Goal: Communication & Community: Answer question/provide support

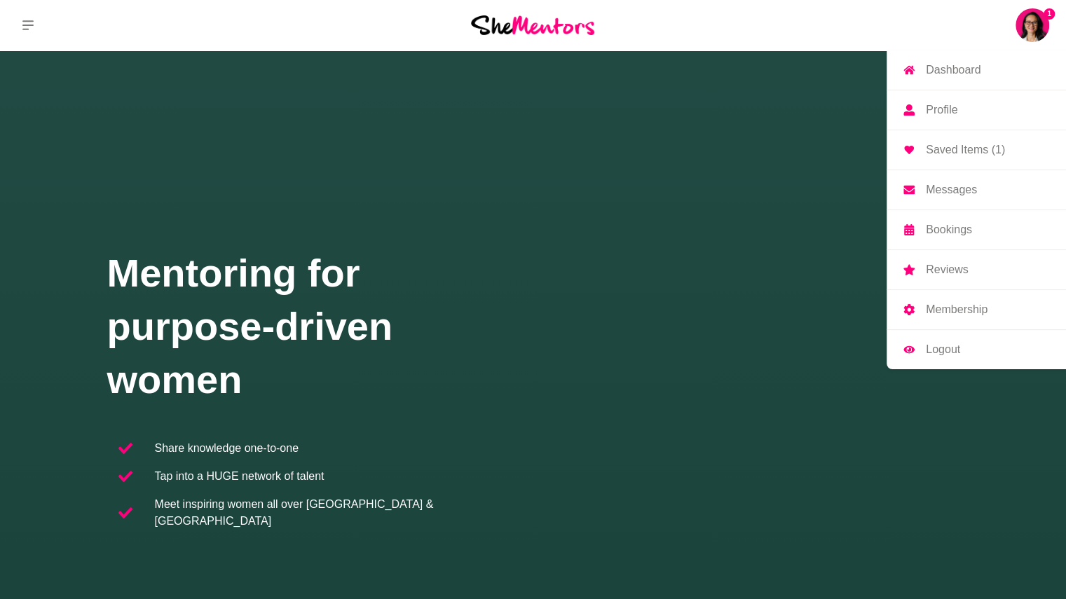
click at [1032, 22] on img at bounding box center [1032, 25] width 34 height 34
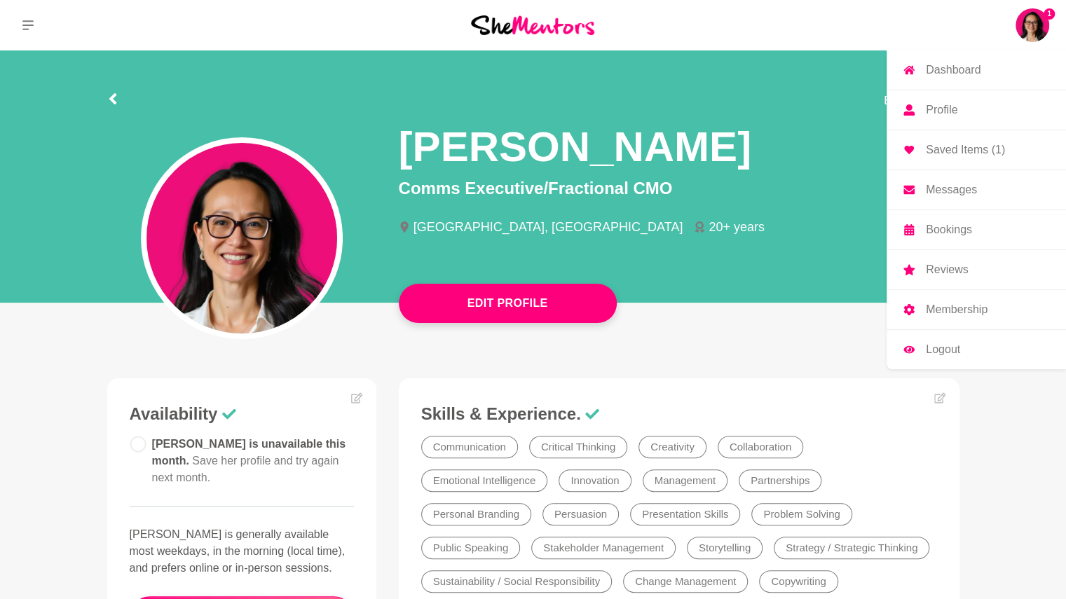
click at [945, 187] on p "Messages" at bounding box center [951, 189] width 51 height 11
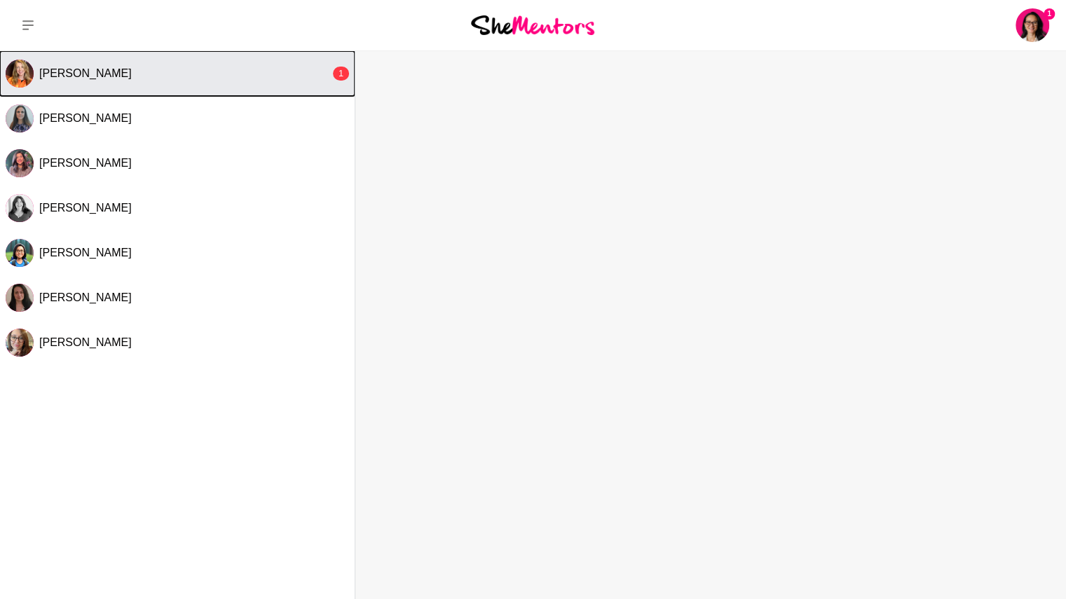
click at [186, 68] on div "[PERSON_NAME]" at bounding box center [184, 74] width 291 height 14
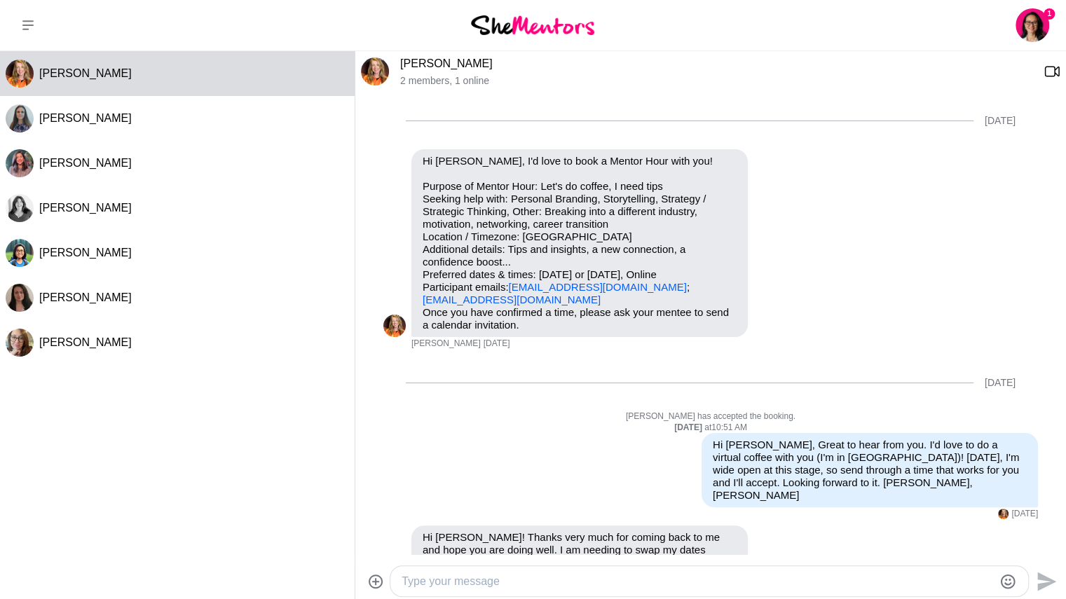
scroll to position [195, 0]
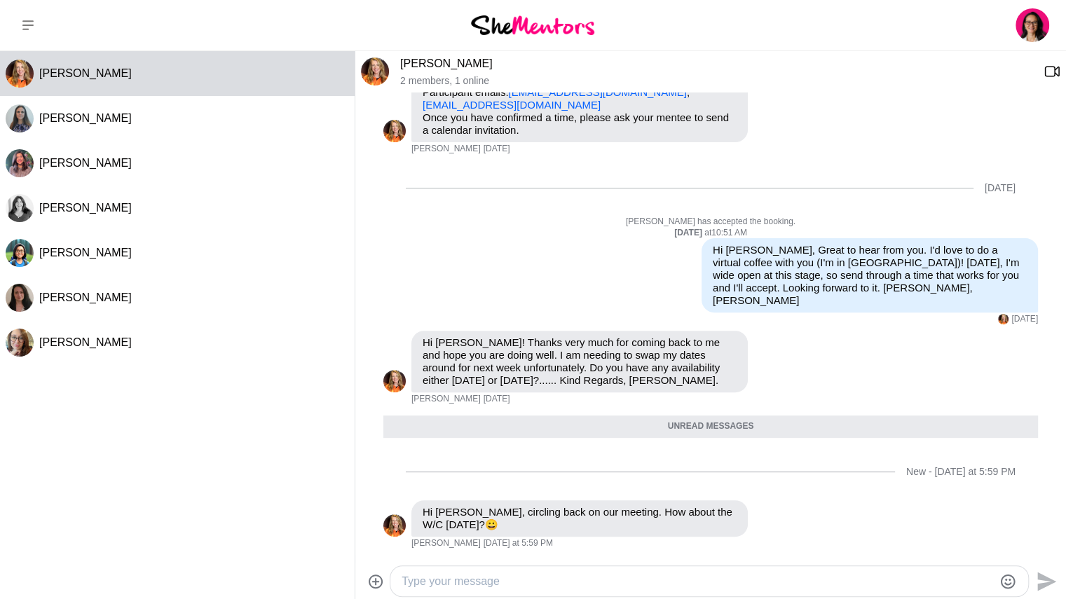
click at [498, 585] on textarea "Type your message" at bounding box center [697, 581] width 591 height 17
click at [797, 382] on div "Reply Pin Mark as unread Flag Mute" at bounding box center [780, 362] width 55 height 62
click at [922, 582] on textarea "Hi Miranda, Swapping dates is A-okay! Pardone moi, I've just returned from 5 da…" at bounding box center [697, 581] width 591 height 17
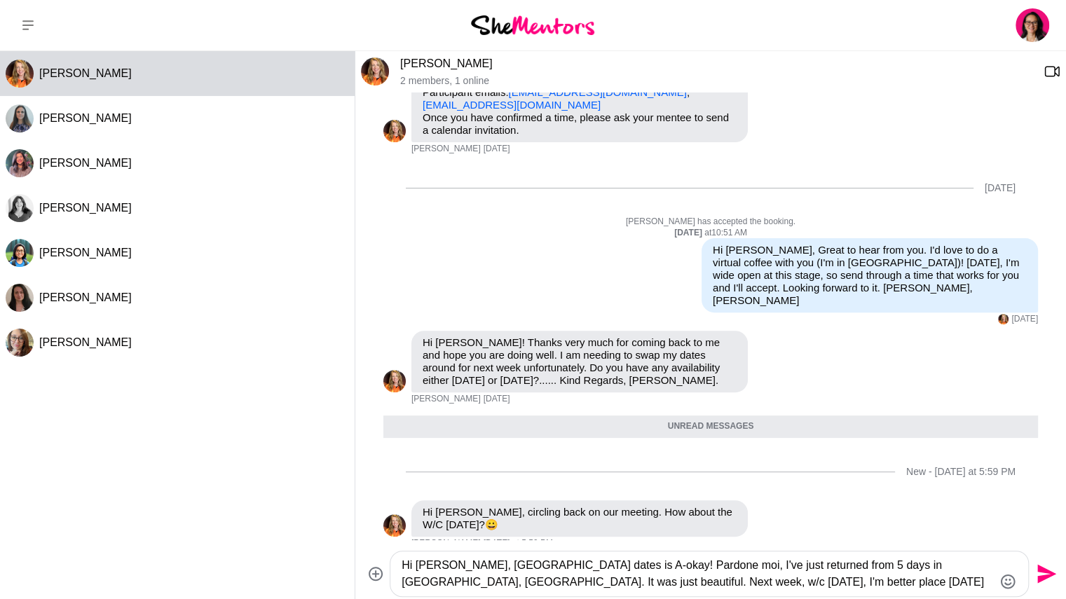
click at [753, 584] on textarea "Hi Miranda, Swapping dates is A-okay! Pardone moi, I've just returned from 5 da…" at bounding box center [697, 574] width 591 height 34
click at [708, 584] on textarea "Hi Miranda, Swapping dates is A-okay! Pardone moi, I've just returned from 5 da…" at bounding box center [697, 574] width 591 height 34
click at [960, 582] on textarea "Hi Miranda, Swapping dates is A-okay! Pardone moi, I've just returned from 5 da…" at bounding box center [697, 574] width 591 height 34
click at [917, 566] on textarea "Hi Miranda, Swapping dates is A-okay! Pardone moi, I've just returned from 5 da…" at bounding box center [697, 574] width 591 height 34
click at [446, 580] on textarea "Hi Miranda, Swapping dates is A-okay! Pardone moi, I've just returned from 5 da…" at bounding box center [697, 574] width 591 height 34
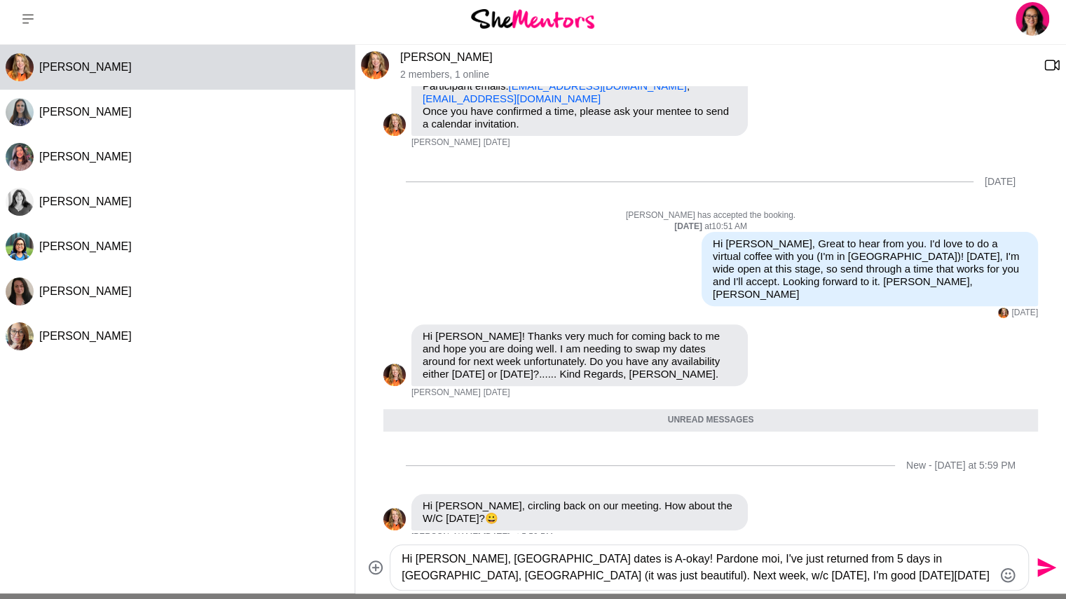
scroll to position [7, 0]
click at [956, 579] on textarea "Hi Miranda, Swapping dates is A-okay! Pardone moi, I've just returned from 5 da…" at bounding box center [697, 567] width 591 height 34
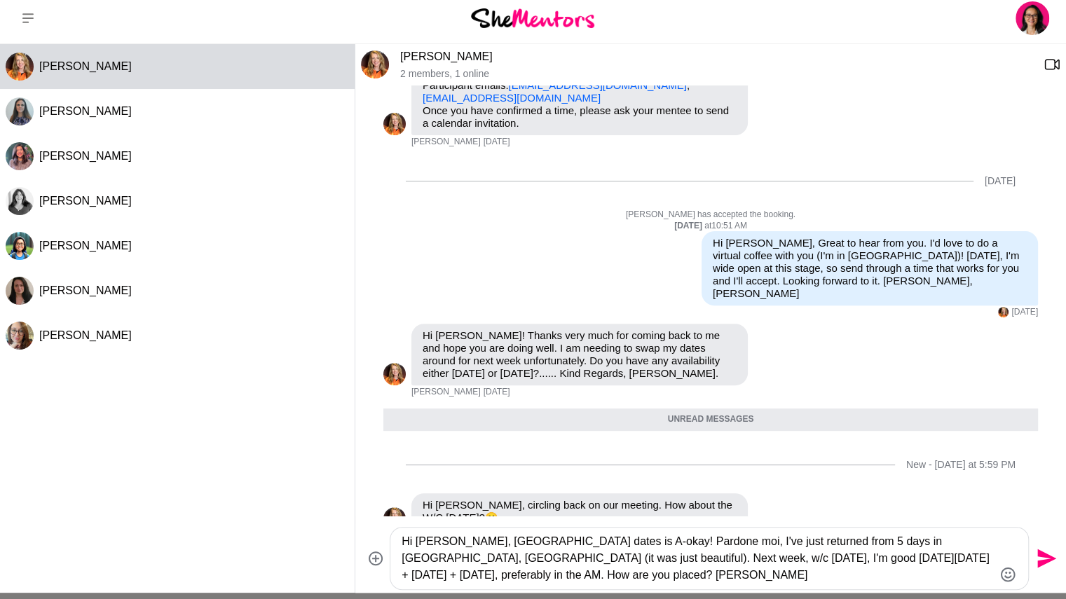
type textarea "Hi Miranda, Swapping dates is A-okay! Pardone moi, I've just returned from 5 da…"
click at [1043, 554] on icon "Send" at bounding box center [1046, 558] width 19 height 19
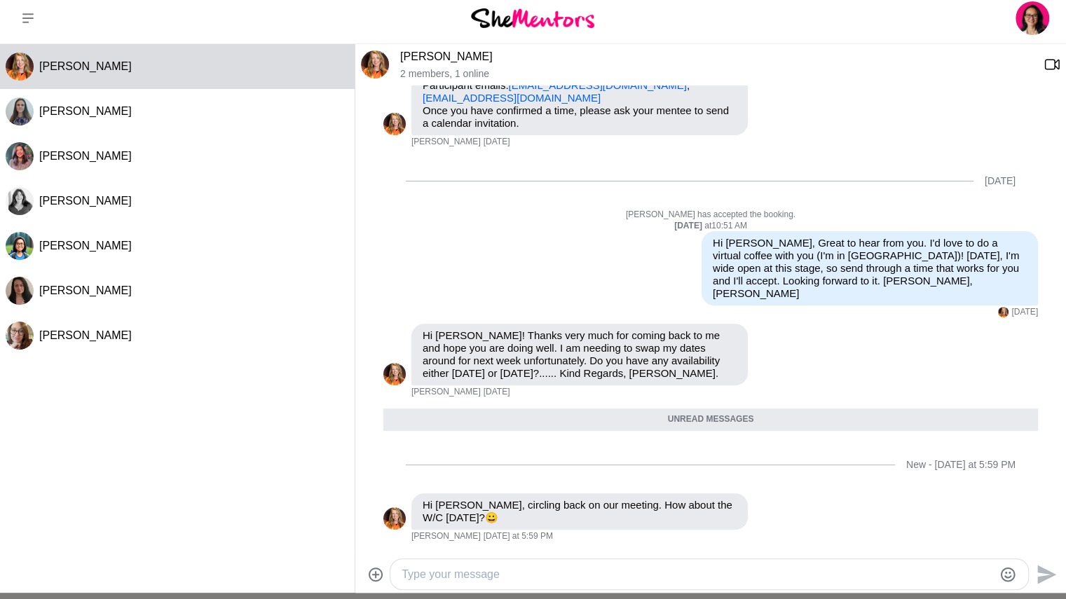
scroll to position [331, 0]
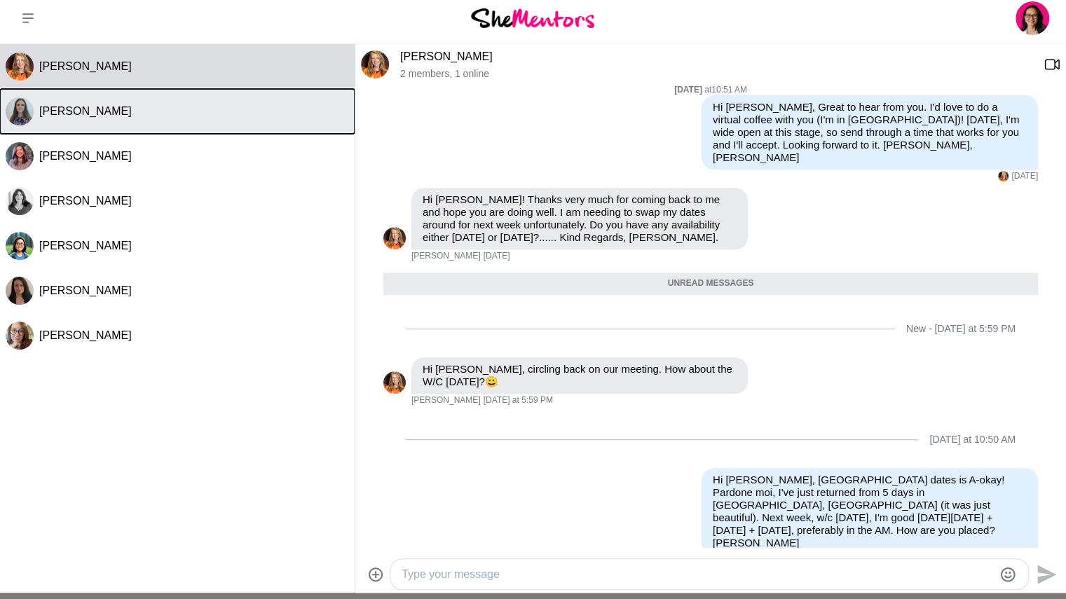
click at [151, 115] on div "Alison Renwick" at bounding box center [194, 111] width 310 height 14
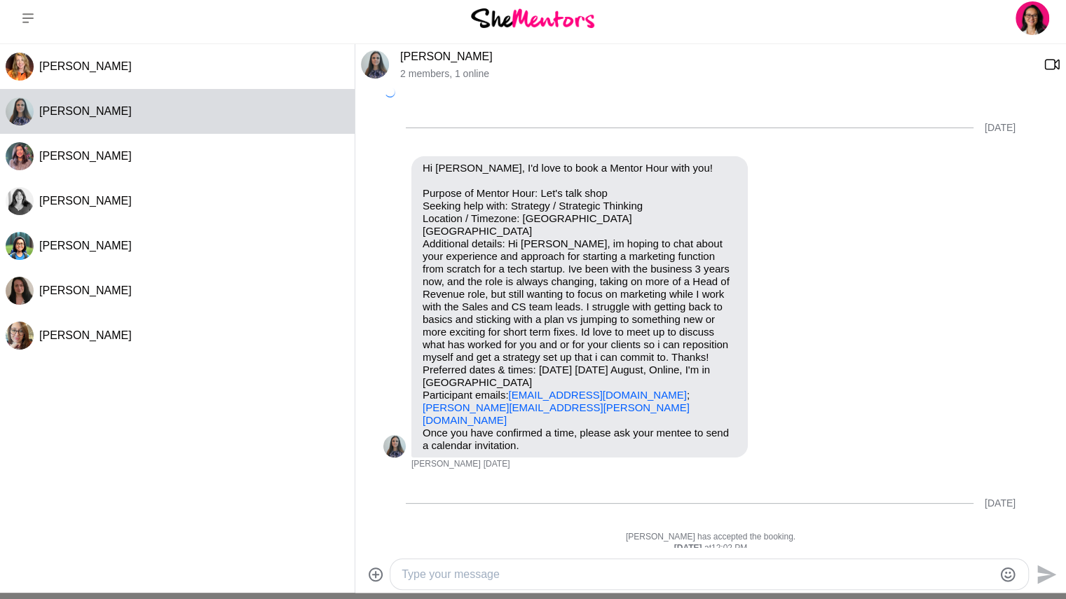
scroll to position [186, 0]
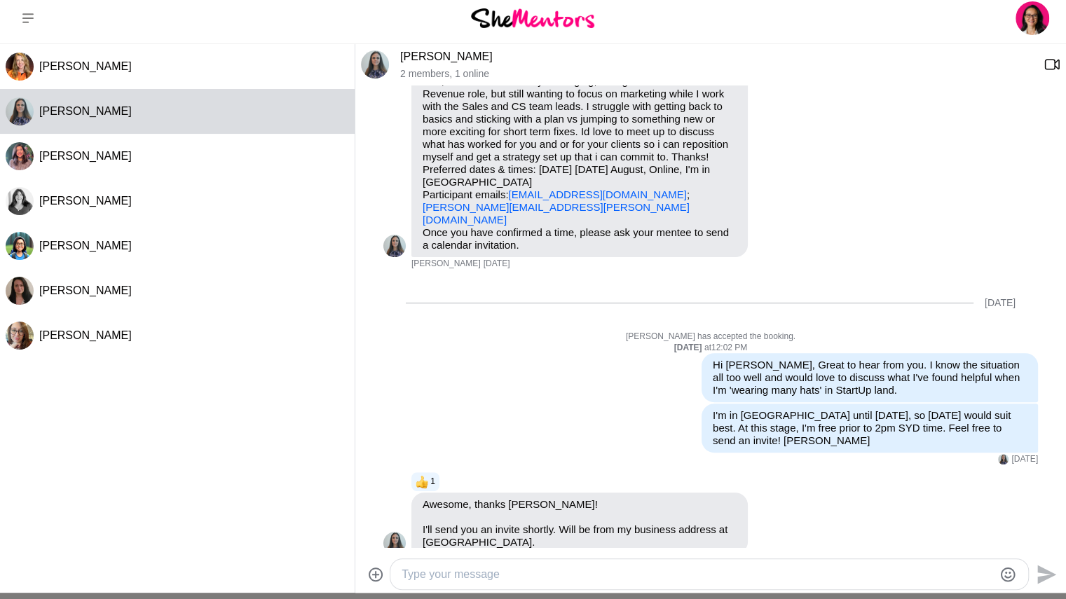
click at [461, 574] on textarea "Type your message" at bounding box center [697, 574] width 591 height 17
click at [476, 568] on textarea "Type your message" at bounding box center [697, 574] width 591 height 17
type textarea "G"
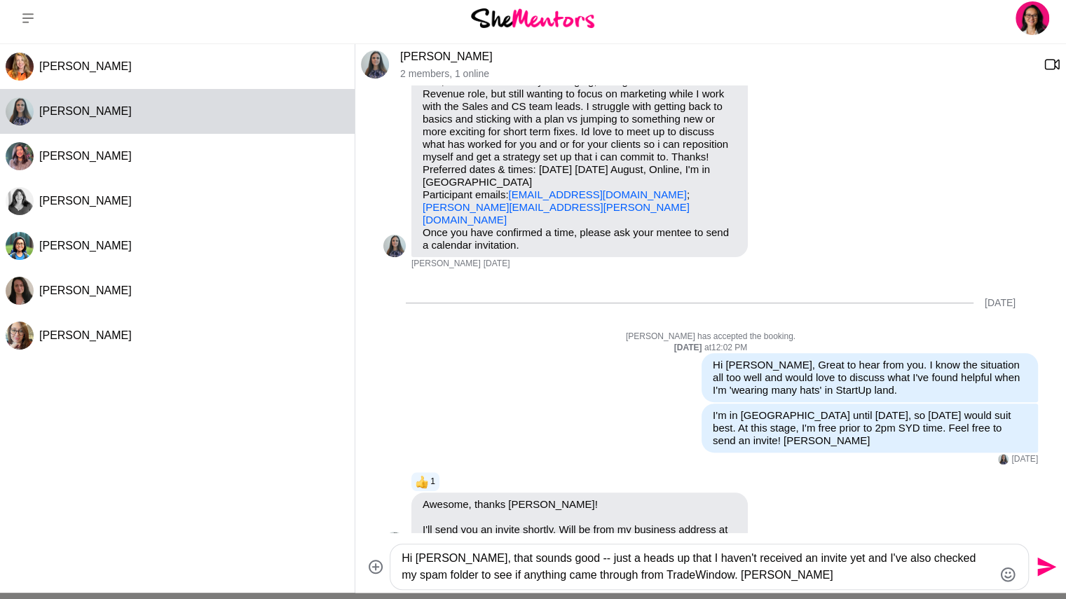
type textarea "Hi Alison, that sounds good -- just a heads up that I haven't received an invit…"
click at [1046, 569] on icon "Send" at bounding box center [1046, 567] width 19 height 19
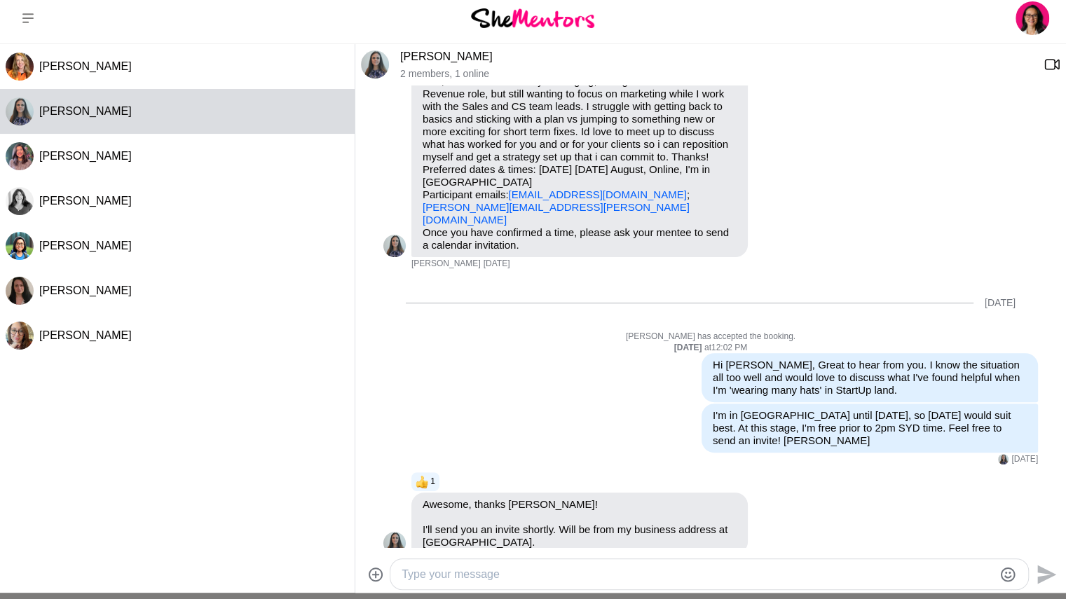
scroll to position [310, 0]
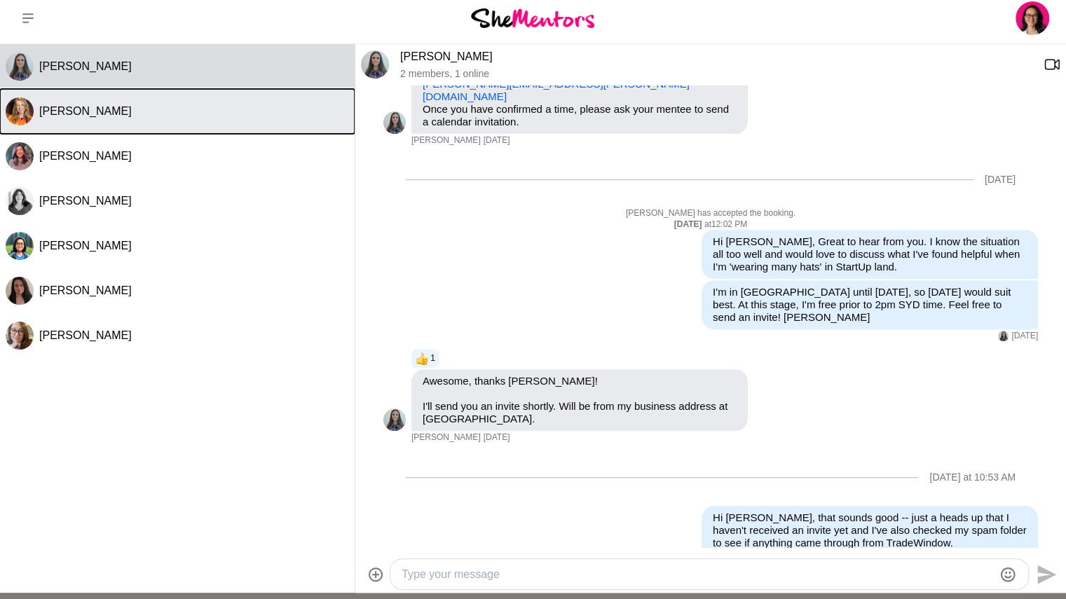
click at [171, 112] on div "Miranda Bozic" at bounding box center [194, 111] width 310 height 14
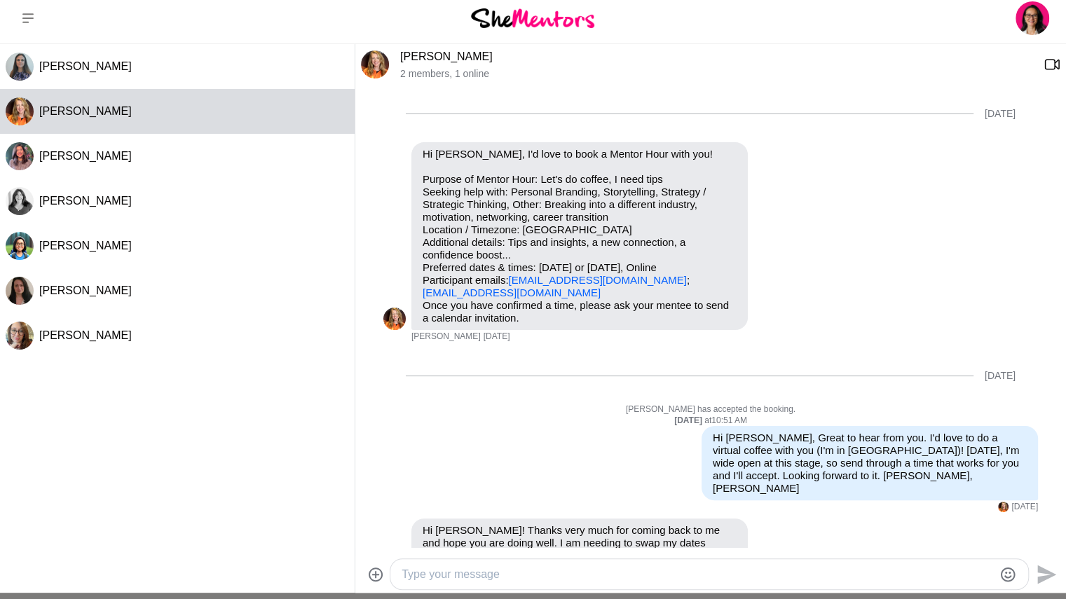
scroll to position [297, 0]
